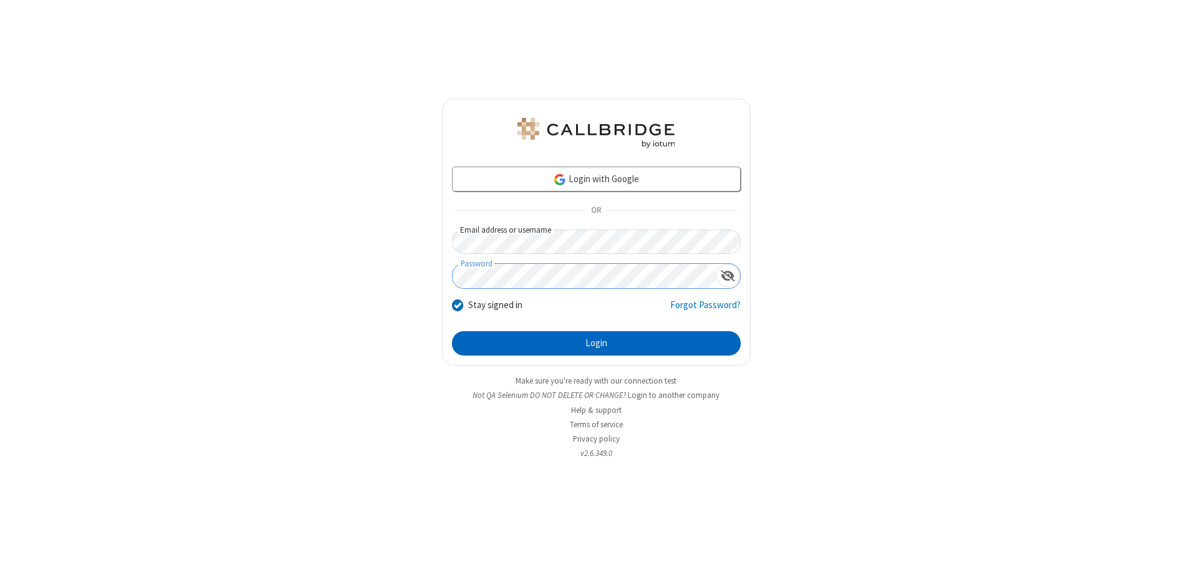
click at [596, 343] on button "Login" at bounding box center [596, 343] width 289 height 25
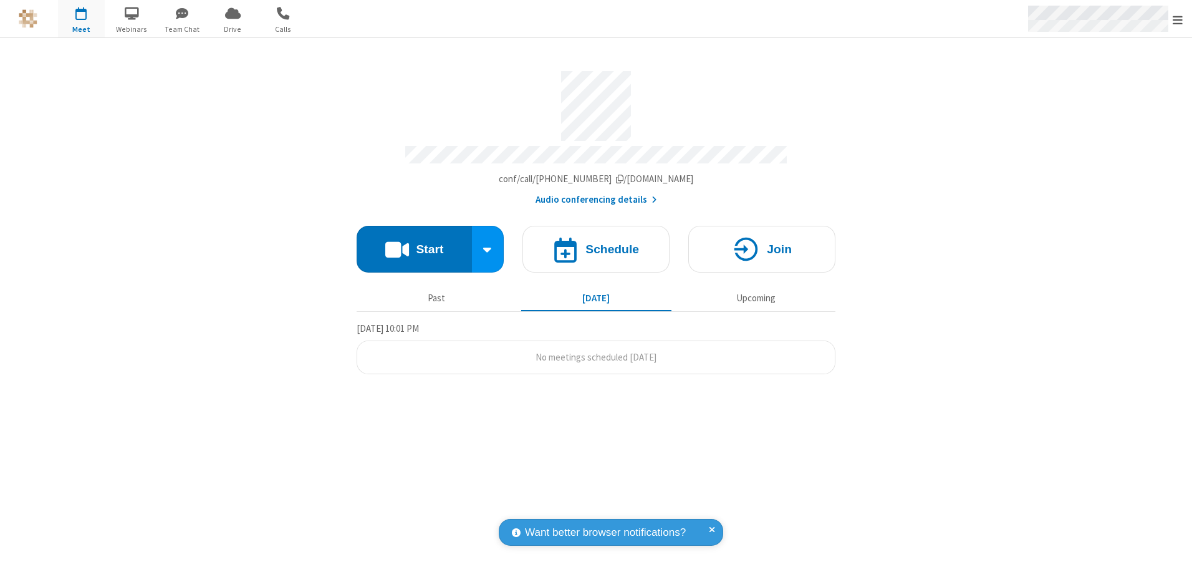
click at [1178, 19] on span "Open menu" at bounding box center [1178, 20] width 10 height 12
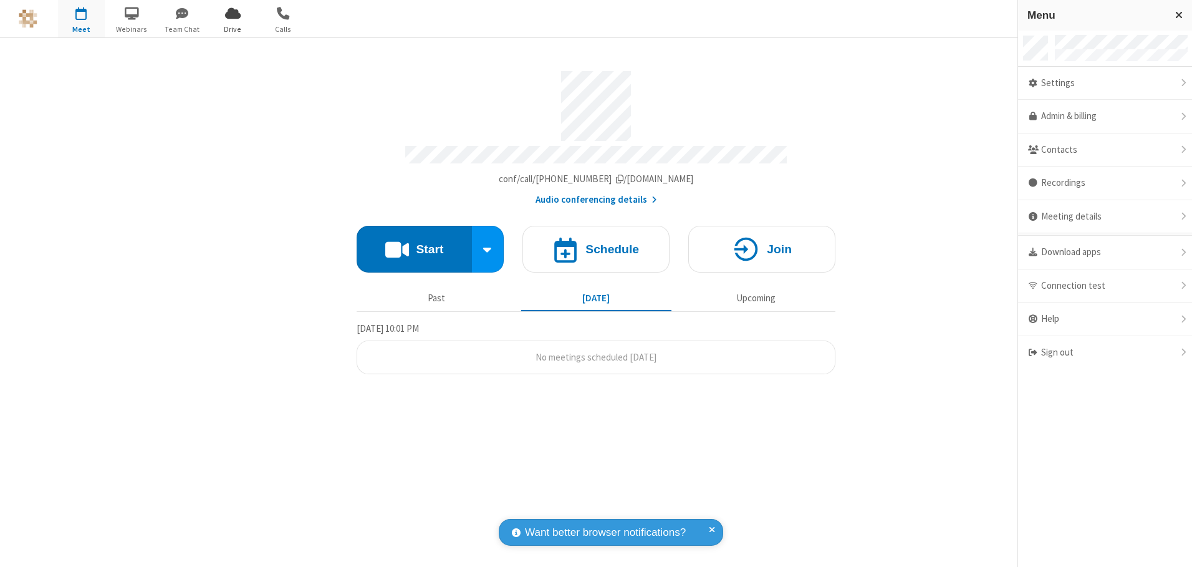
click at [233, 29] on span "Drive" at bounding box center [233, 29] width 47 height 11
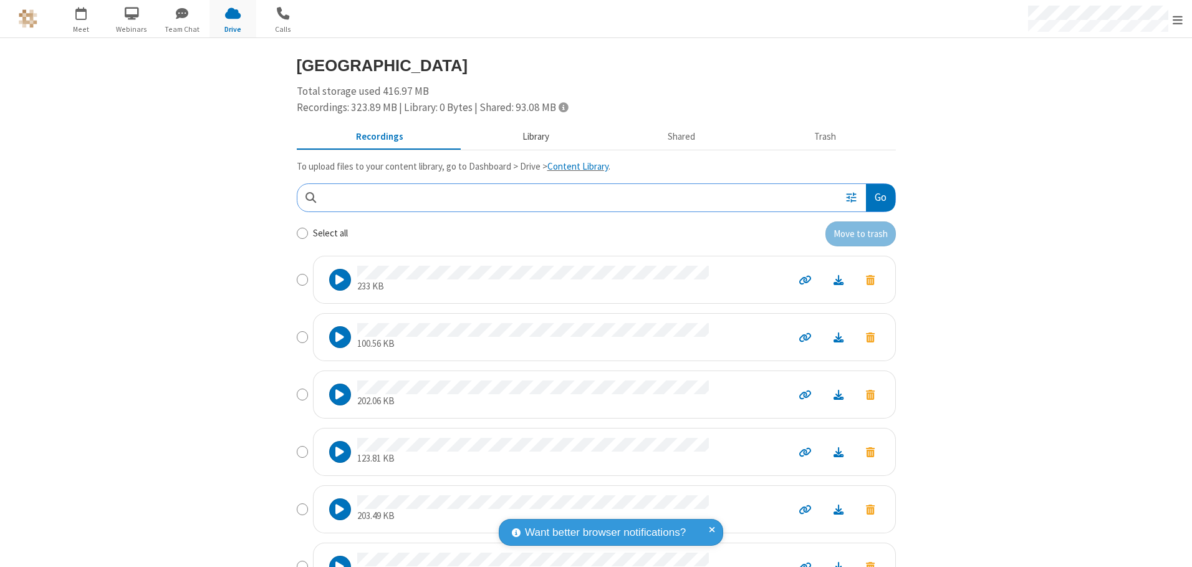
click at [529, 137] on button "Library" at bounding box center [536, 137] width 146 height 24
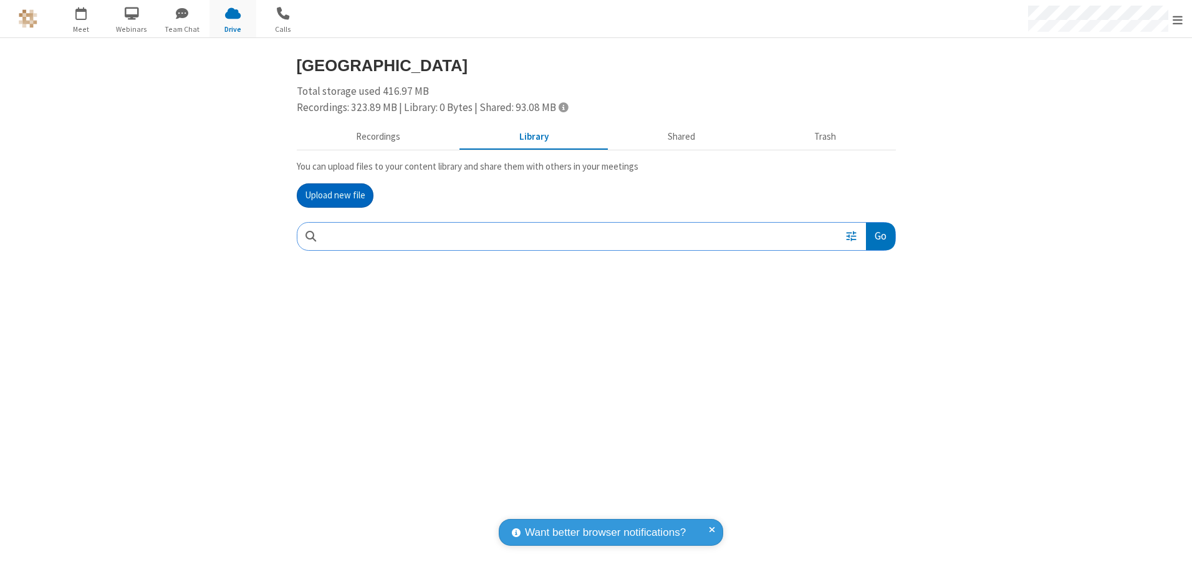
click at [335, 195] on button "Upload new file" at bounding box center [335, 195] width 77 height 25
